Goal: Task Accomplishment & Management: Use online tool/utility

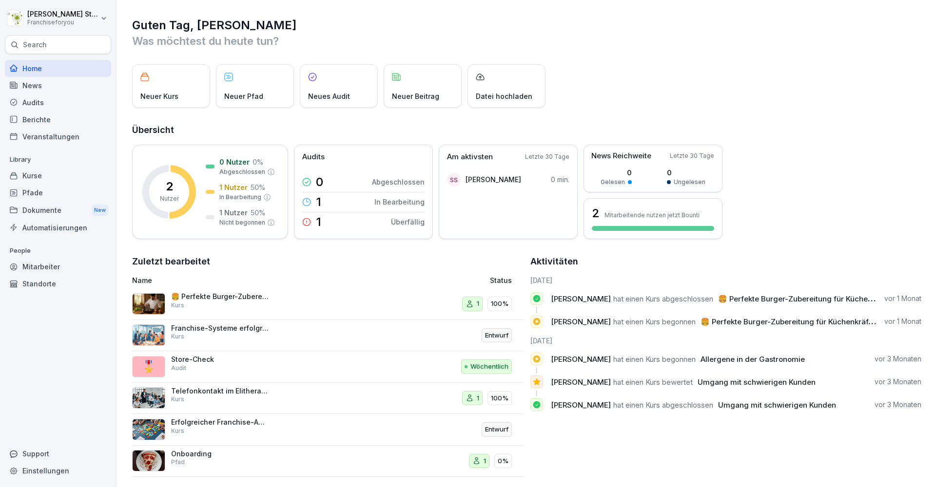
click at [36, 174] on div "Kurse" at bounding box center [58, 175] width 106 height 17
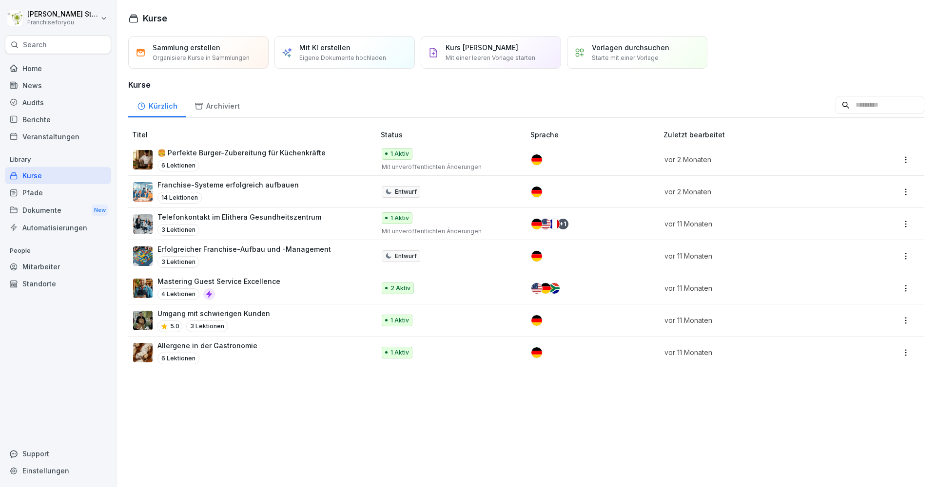
click at [333, 58] on p "Eigene Dokumente hochladen" at bounding box center [342, 58] width 87 height 9
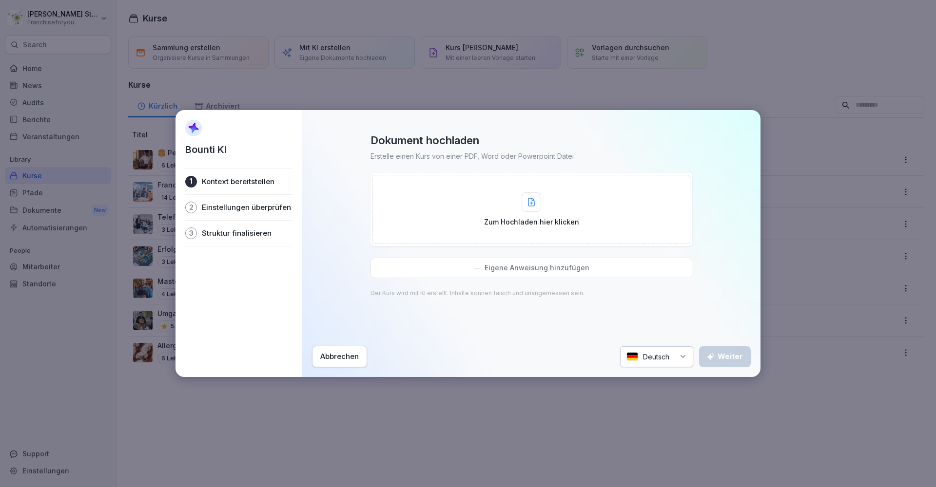
click at [529, 199] on icon at bounding box center [531, 202] width 7 height 9
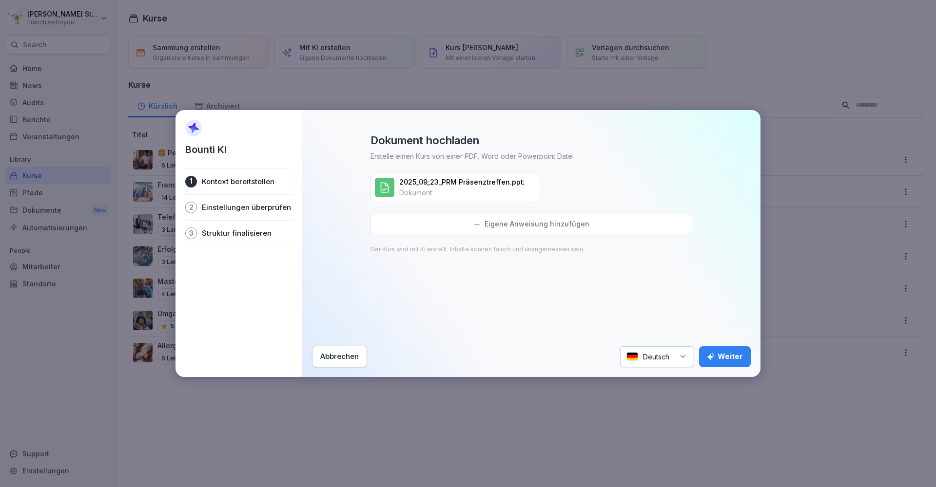
click at [603, 301] on div "Eigene Anweisung hinzufügen Der Kurs wird mit KI erstellt. Inhalte können falsc…" at bounding box center [531, 274] width 322 height 120
click at [716, 360] on div "Weiter" at bounding box center [725, 356] width 36 height 11
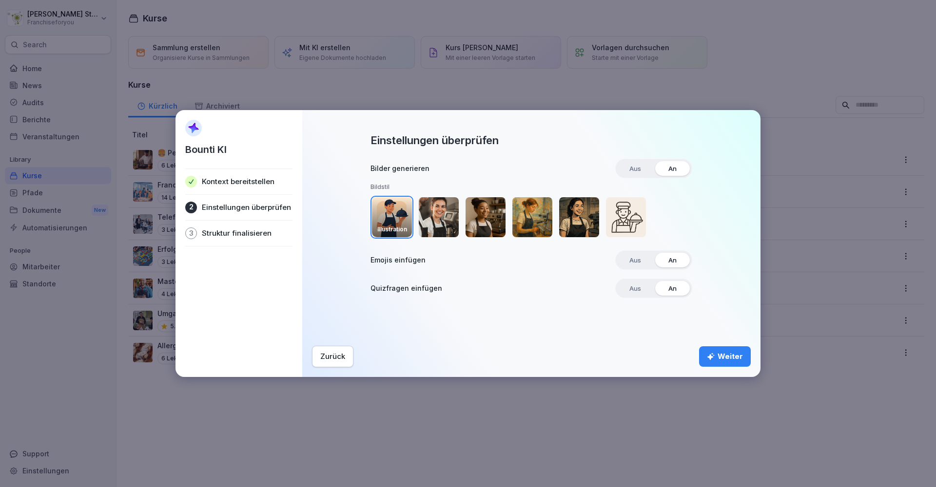
click at [639, 264] on span "Aus" at bounding box center [634, 260] width 25 height 15
click at [716, 359] on div "Weiter" at bounding box center [725, 356] width 36 height 11
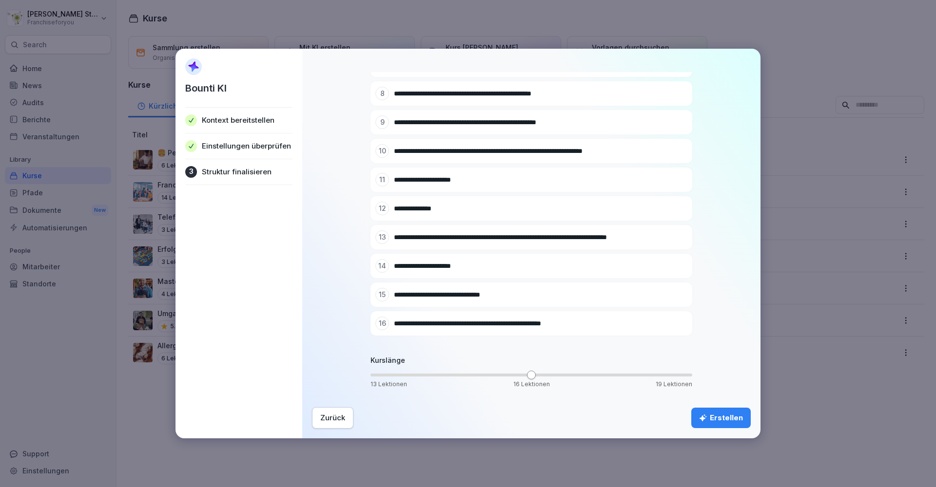
scroll to position [272, 0]
click at [428, 373] on span "Volume" at bounding box center [427, 375] width 9 height 9
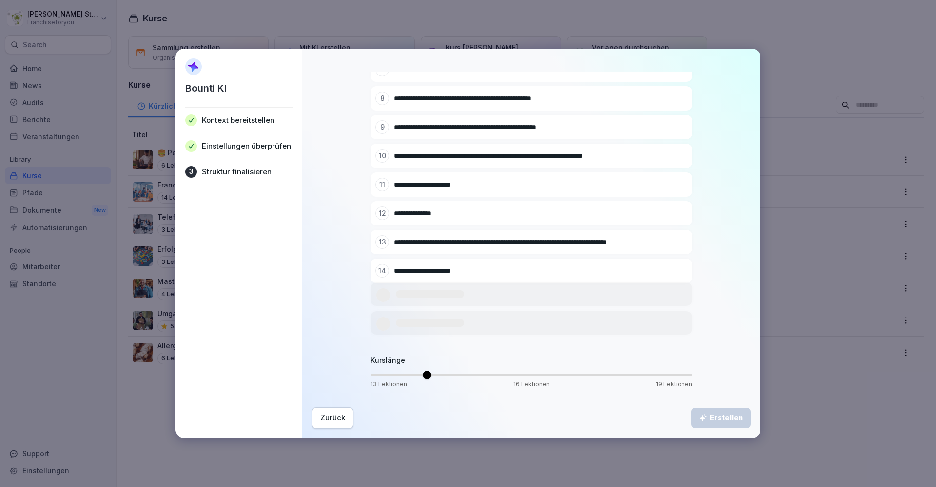
scroll to position [214, 0]
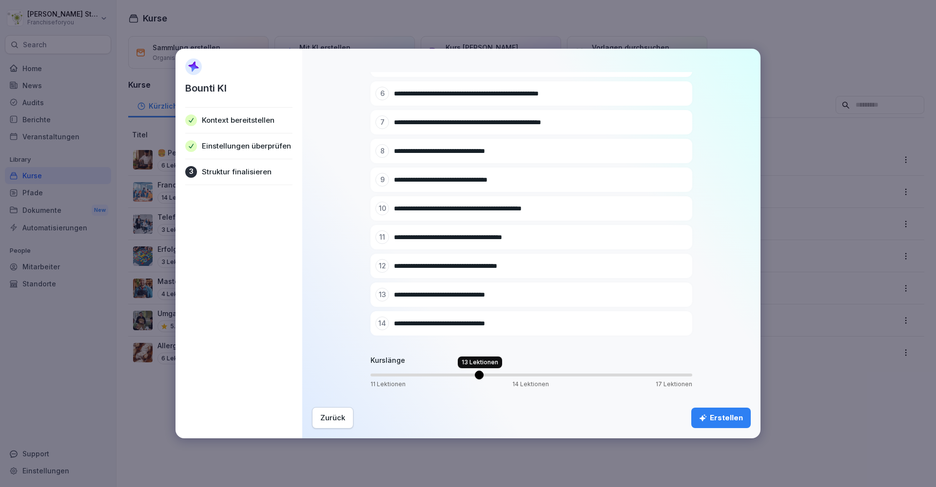
click at [481, 377] on span "Volume" at bounding box center [479, 375] width 9 height 9
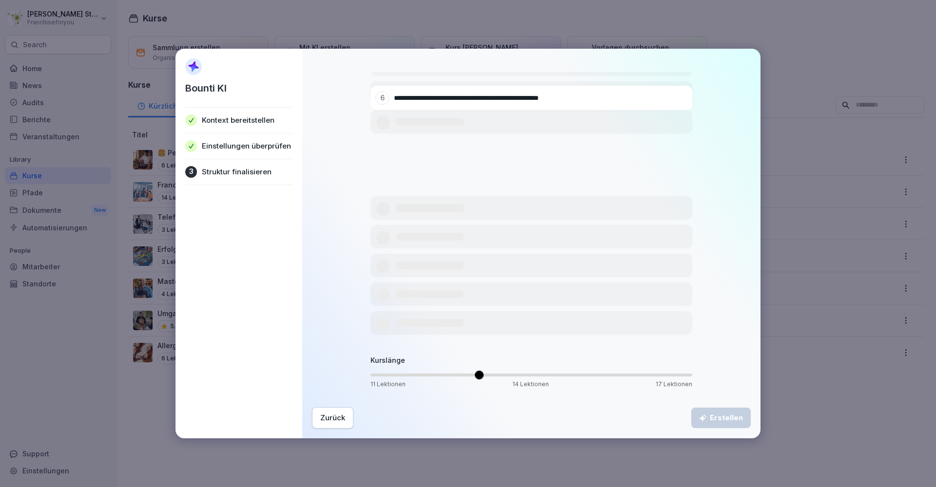
click at [481, 377] on span "Volume" at bounding box center [479, 375] width 9 height 9
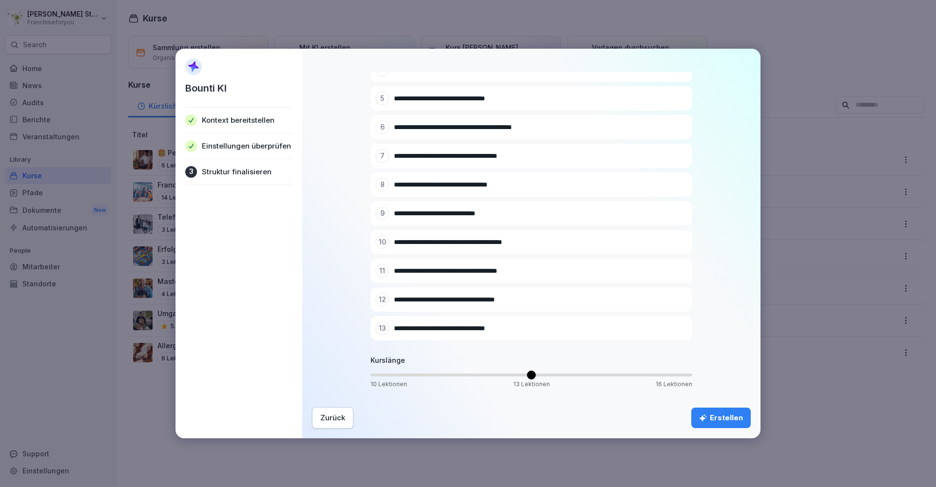
scroll to position [186, 0]
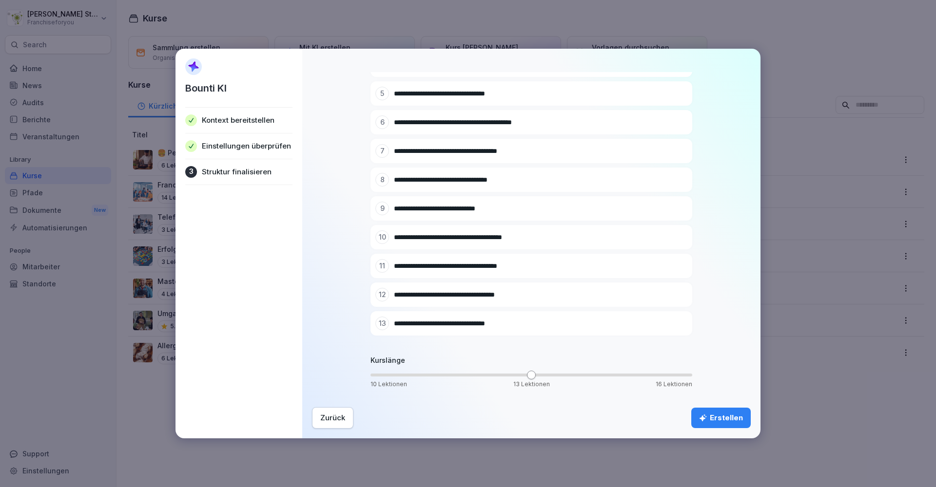
click at [680, 268] on icon at bounding box center [678, 265] width 5 height 5
click at [681, 294] on icon at bounding box center [678, 294] width 7 height 7
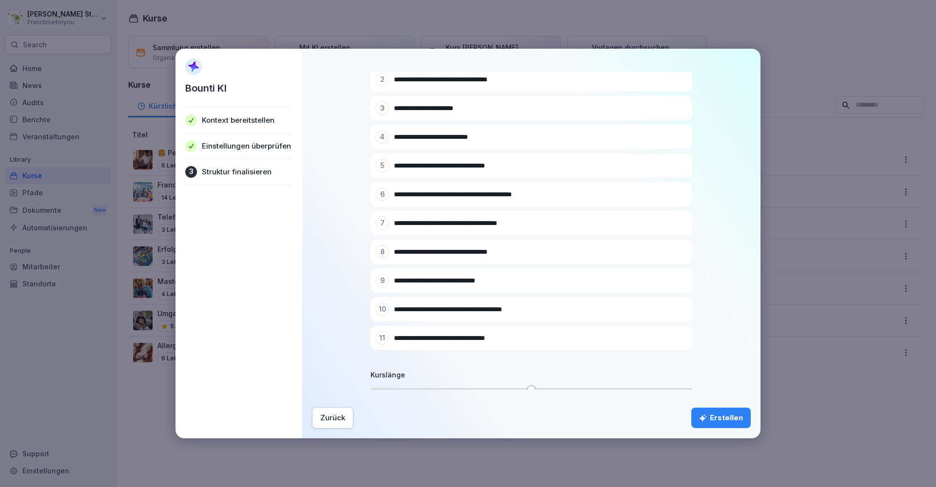
scroll to position [128, 0]
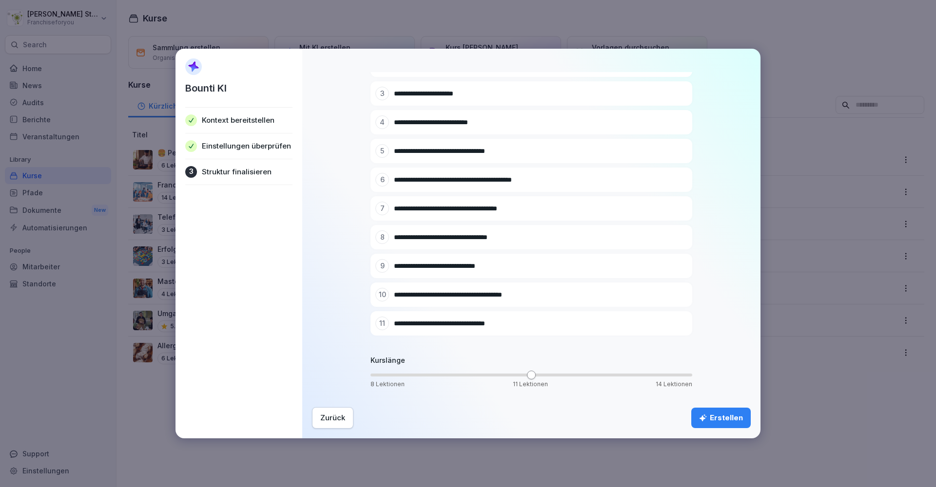
click at [676, 326] on icon at bounding box center [678, 323] width 5 height 5
click at [716, 408] on div "Erstellen" at bounding box center [721, 418] width 44 height 11
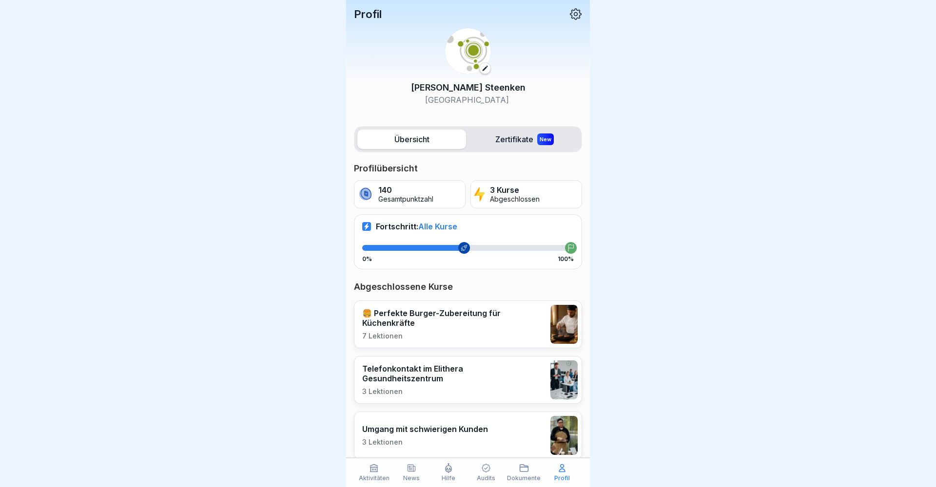
click at [523, 408] on icon at bounding box center [524, 468] width 10 height 10
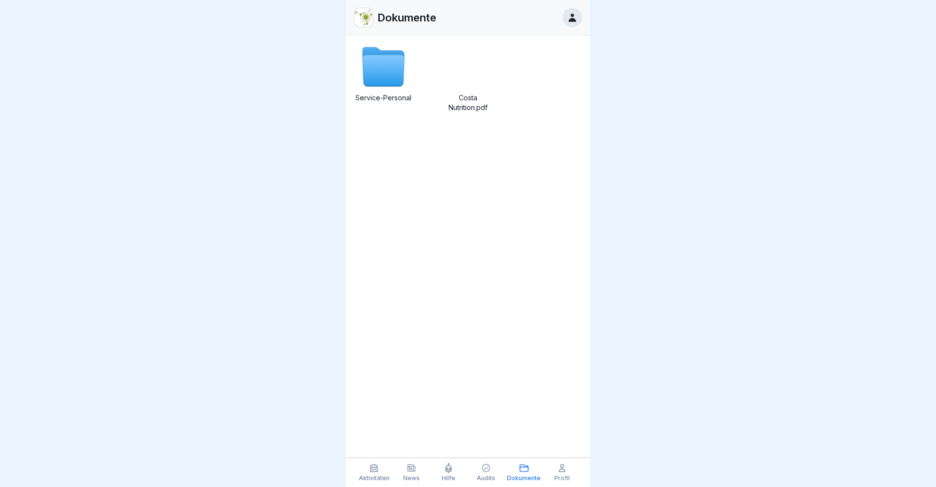
click at [373, 408] on icon at bounding box center [373, 468] width 7 height 7
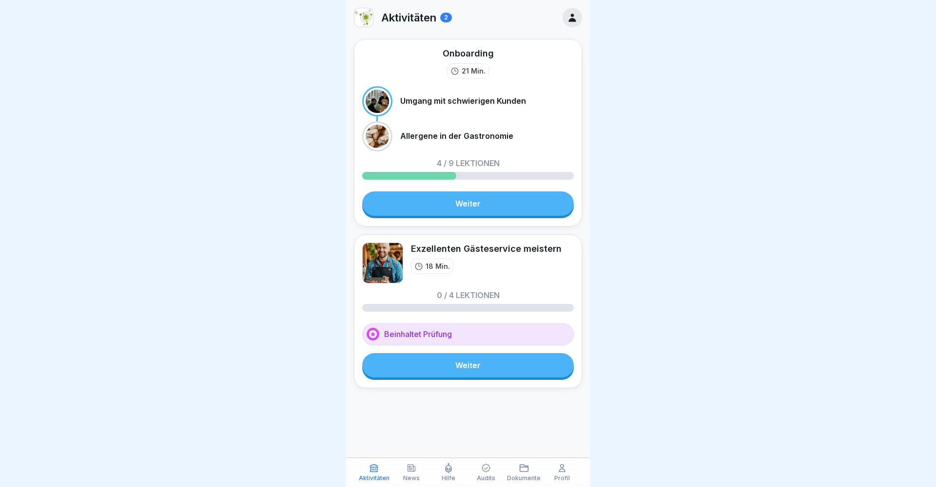
click at [367, 16] on img at bounding box center [363, 17] width 19 height 19
click at [366, 15] on img at bounding box center [363, 17] width 19 height 19
click at [449, 203] on link "Weiter" at bounding box center [468, 204] width 212 height 24
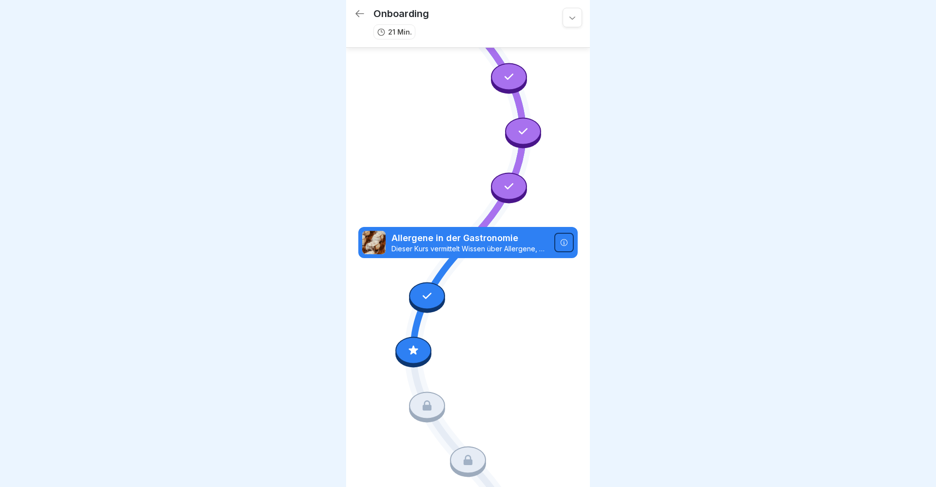
scroll to position [38, 0]
click at [359, 15] on icon at bounding box center [360, 14] width 12 height 12
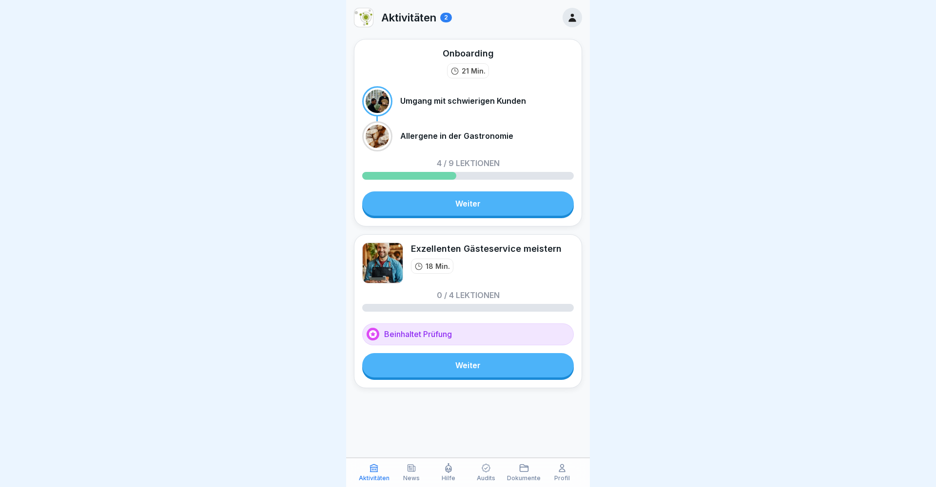
click at [417, 408] on div "News" at bounding box center [411, 472] width 33 height 19
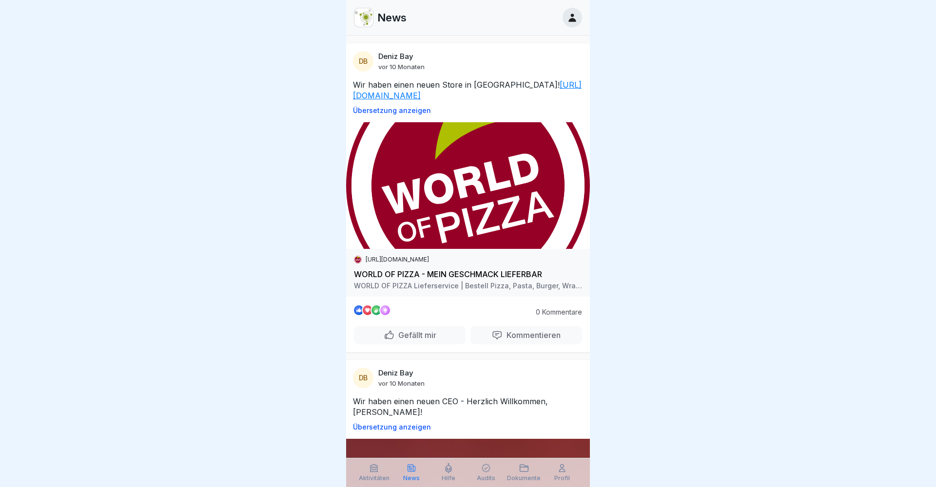
click at [448, 408] on icon at bounding box center [448, 468] width 10 height 10
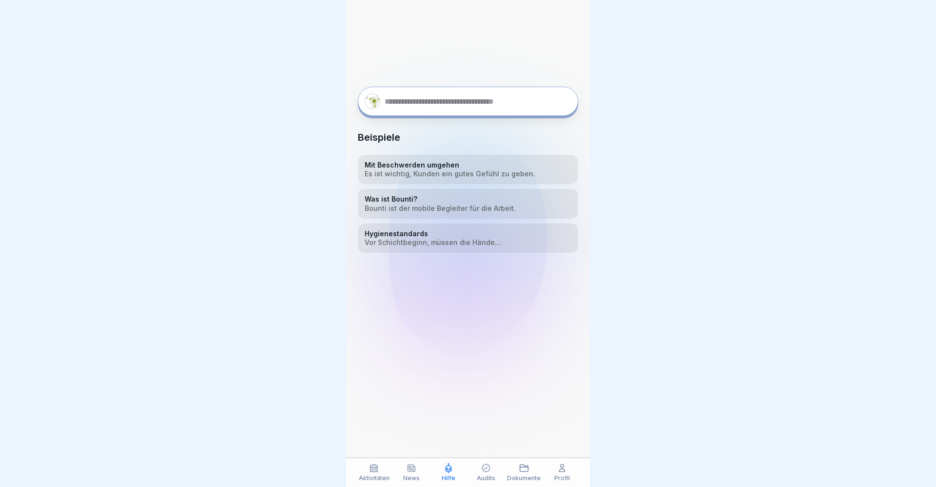
click at [392, 102] on div "[PERSON_NAME]! Wie kann ich dir helfen? Beispiele Mit Beschwerden umgehen Es is…" at bounding box center [468, 243] width 244 height 487
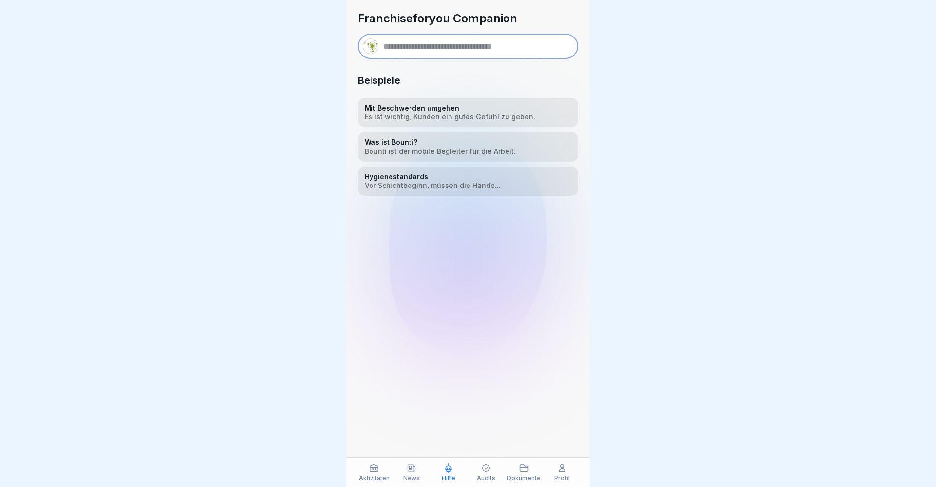
click at [482, 408] on div "Audits" at bounding box center [486, 472] width 33 height 19
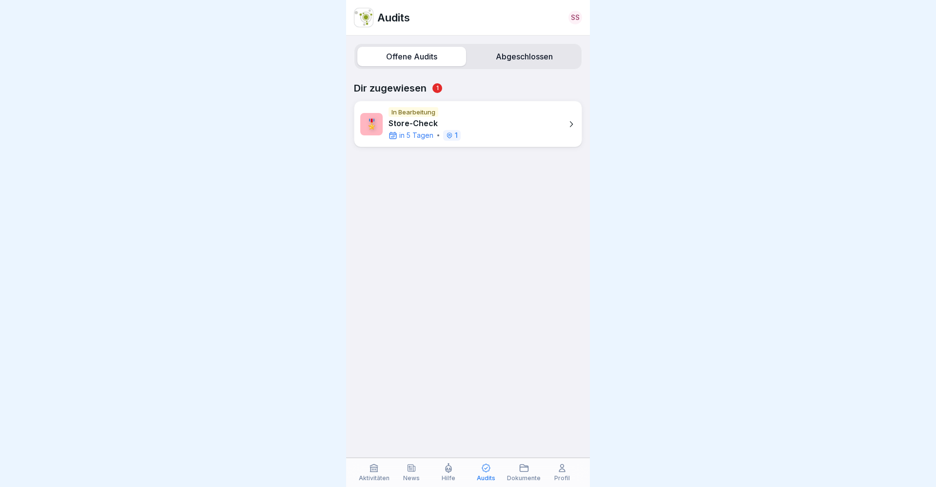
click at [422, 121] on p "Store-Check" at bounding box center [424, 123] width 72 height 9
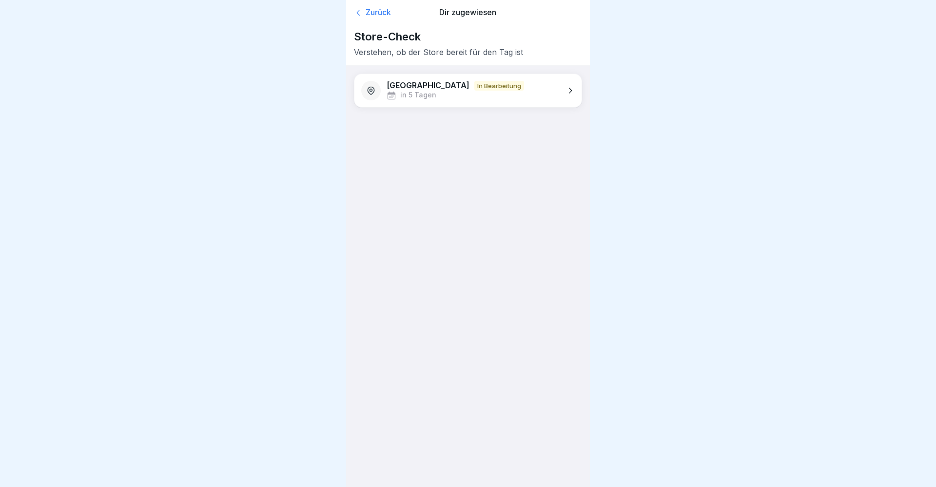
click at [415, 95] on p "in 5 Tagen" at bounding box center [418, 95] width 36 height 8
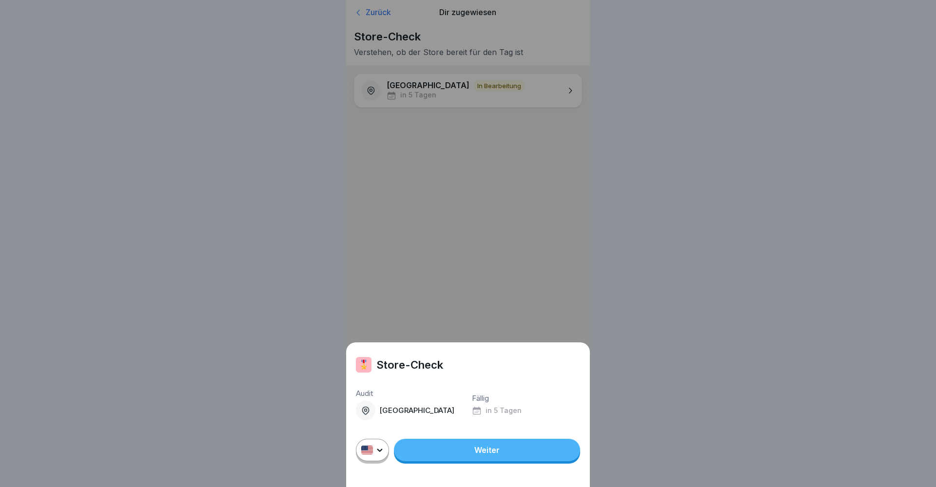
click at [468, 408] on link "Weiter" at bounding box center [487, 450] width 186 height 22
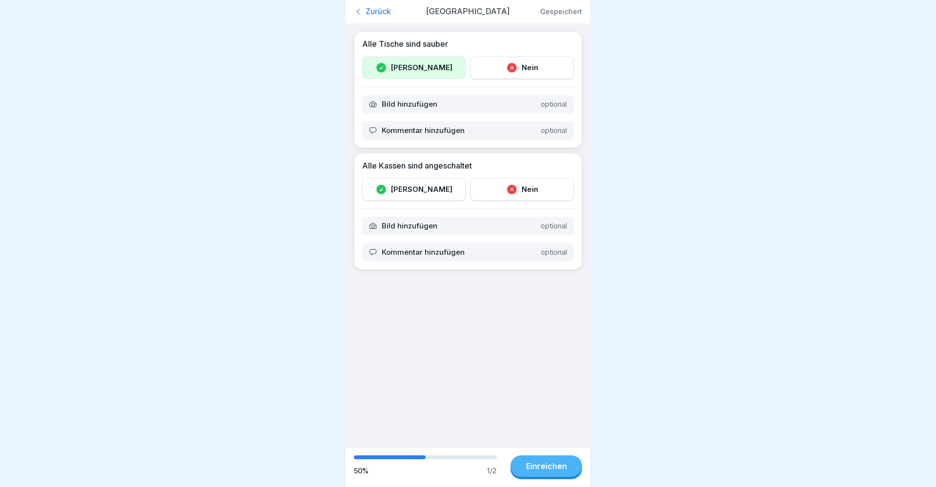
click at [363, 10] on icon at bounding box center [359, 12] width 10 height 10
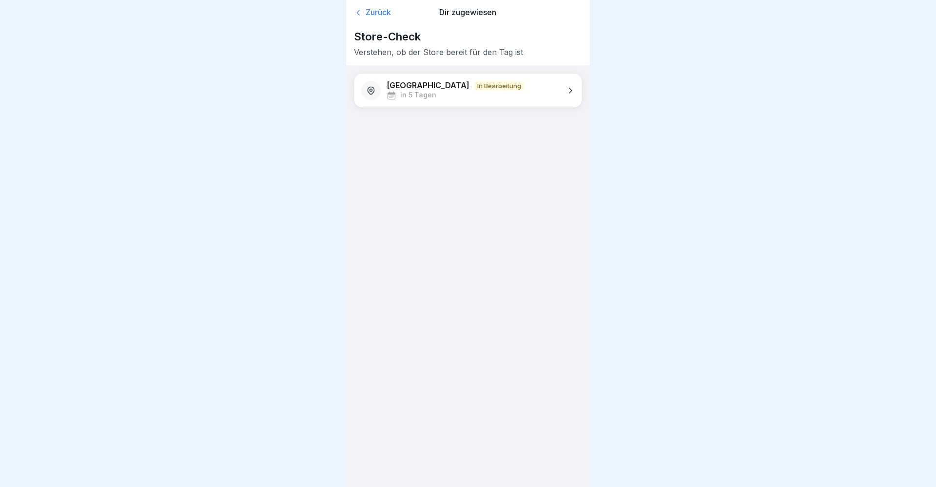
click at [365, 10] on div "Zurück" at bounding box center [390, 13] width 73 height 10
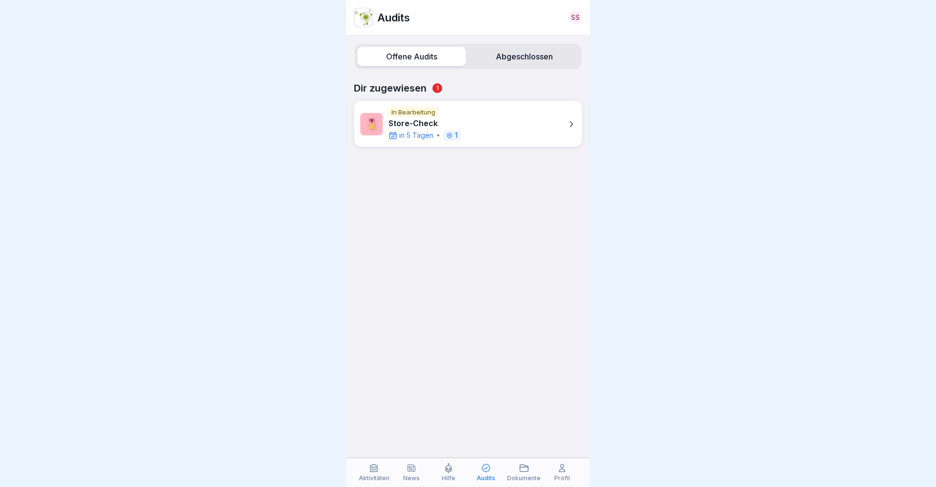
click at [375, 408] on icon at bounding box center [374, 468] width 10 height 10
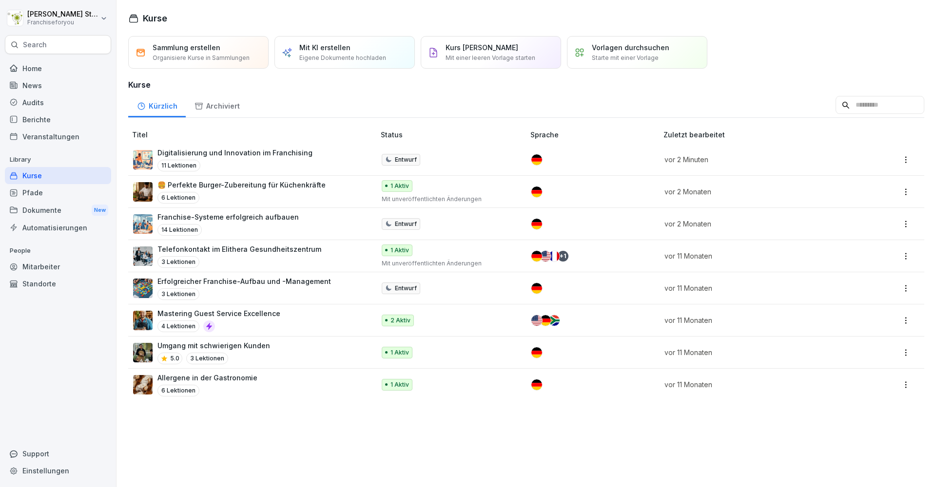
click at [206, 153] on p "Digitalisierung und Innovation im Franchising" at bounding box center [234, 153] width 155 height 10
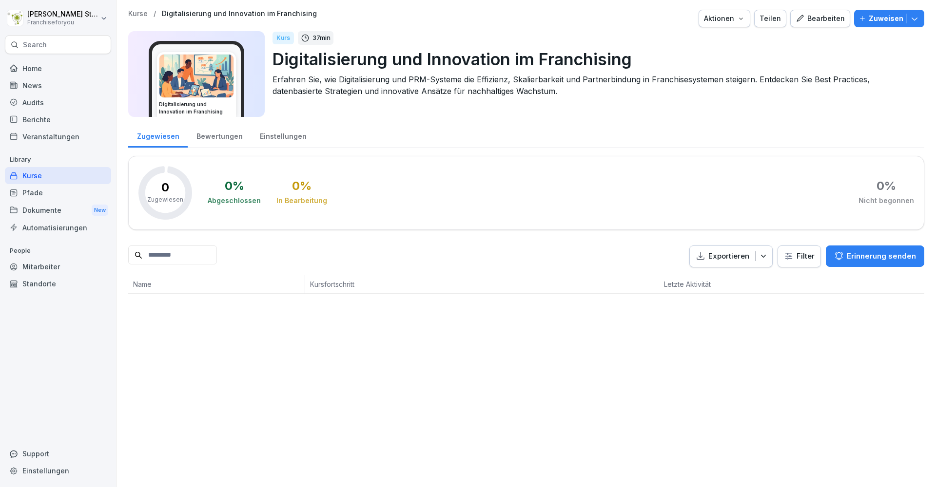
click at [828, 15] on div "Bearbeiten" at bounding box center [819, 18] width 49 height 11
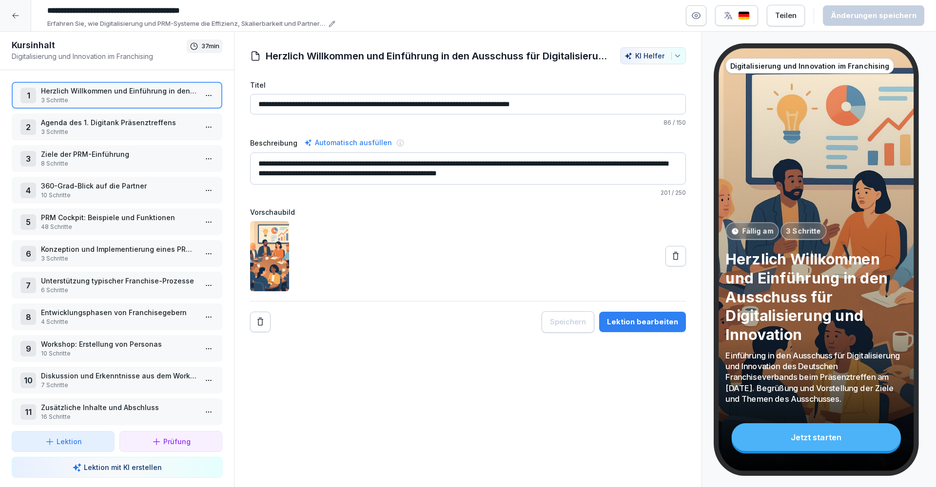
click at [129, 120] on p "Agenda des 1. Digitank Präsenztreffens" at bounding box center [119, 122] width 156 height 10
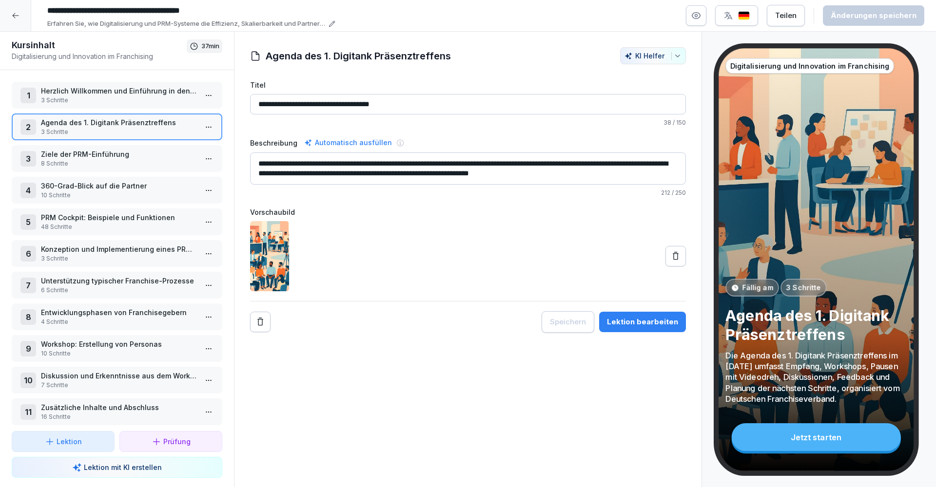
click at [130, 152] on p "Ziele der PRM-Einführung" at bounding box center [119, 154] width 156 height 10
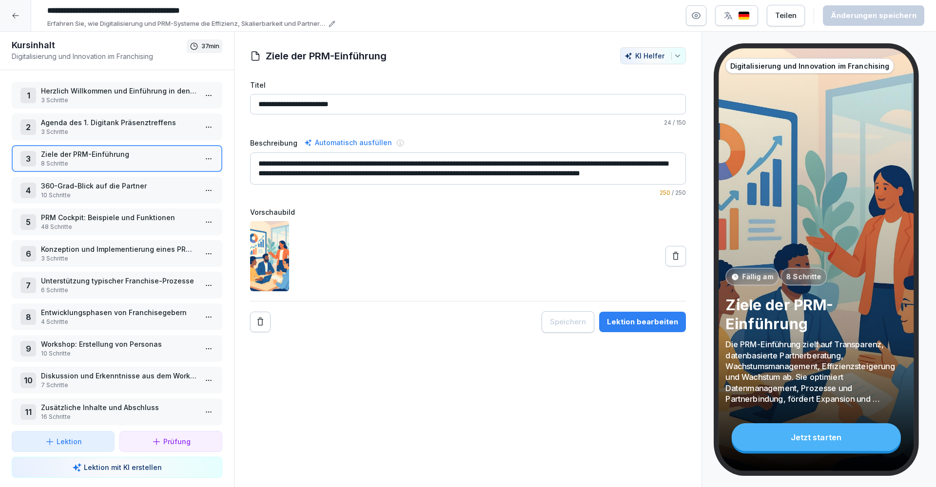
click at [129, 193] on p "10 Schritte" at bounding box center [119, 195] width 156 height 9
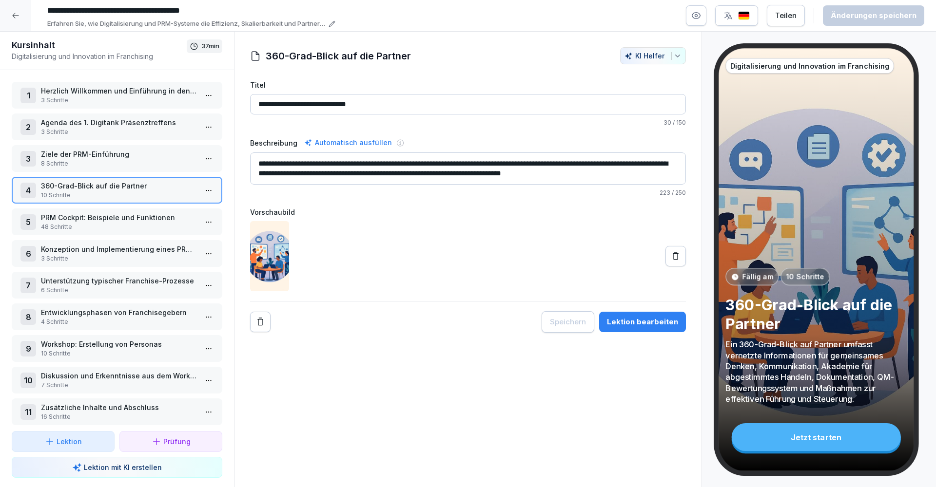
click at [125, 96] on p "3 Schritte" at bounding box center [119, 100] width 156 height 9
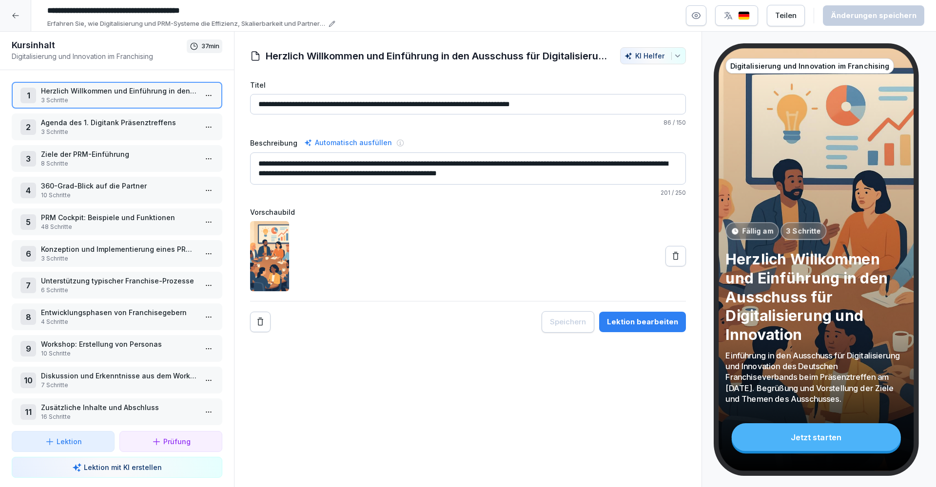
click at [657, 318] on div "Lektion bearbeiten" at bounding box center [642, 322] width 71 height 11
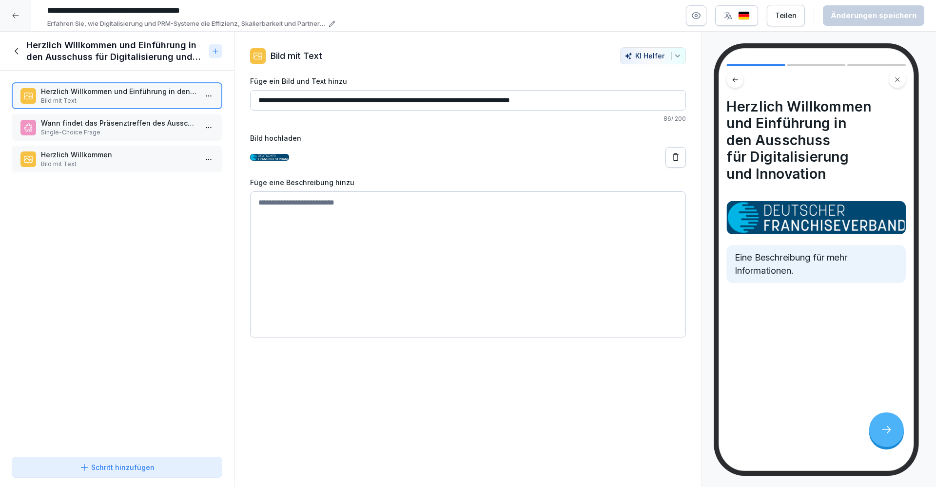
click at [18, 53] on icon at bounding box center [17, 51] width 11 height 11
